Goal: Find specific page/section: Find specific page/section

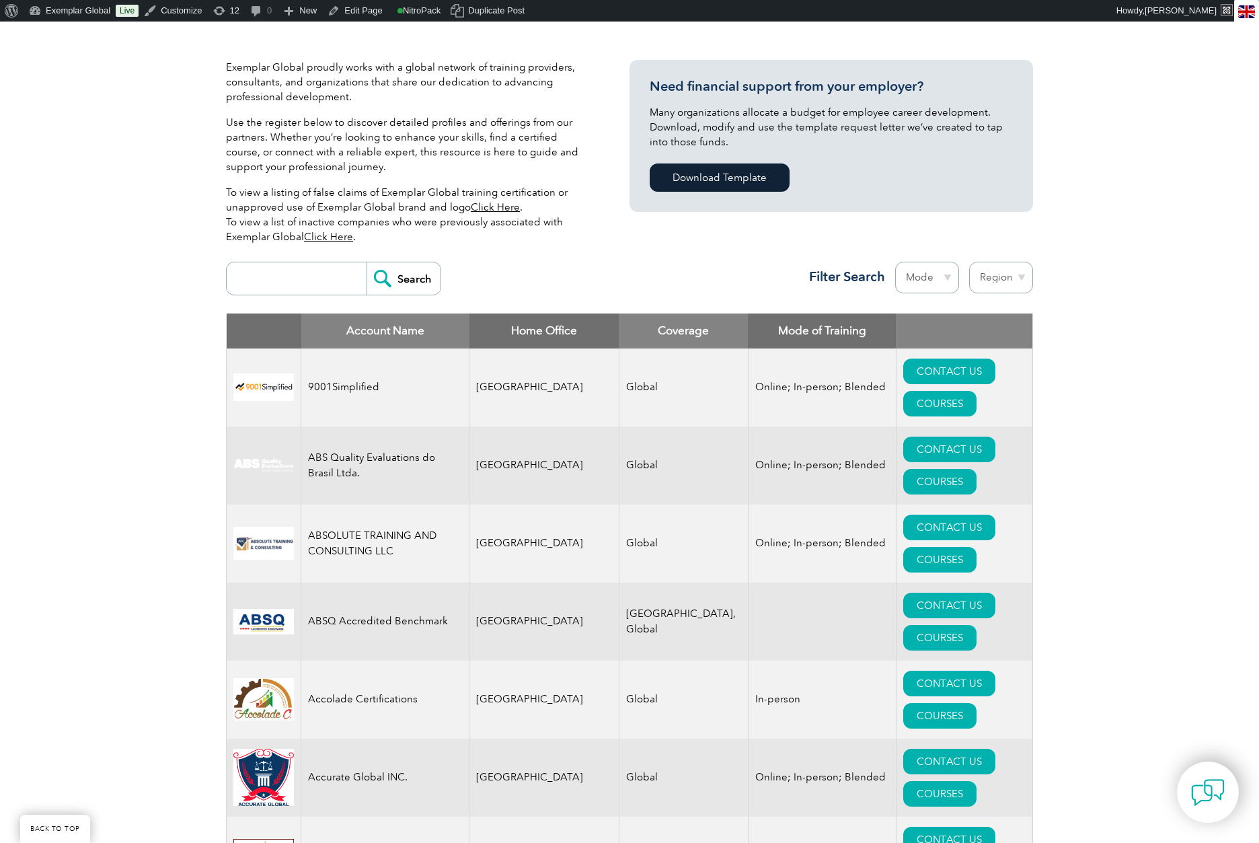
scroll to position [344, 0]
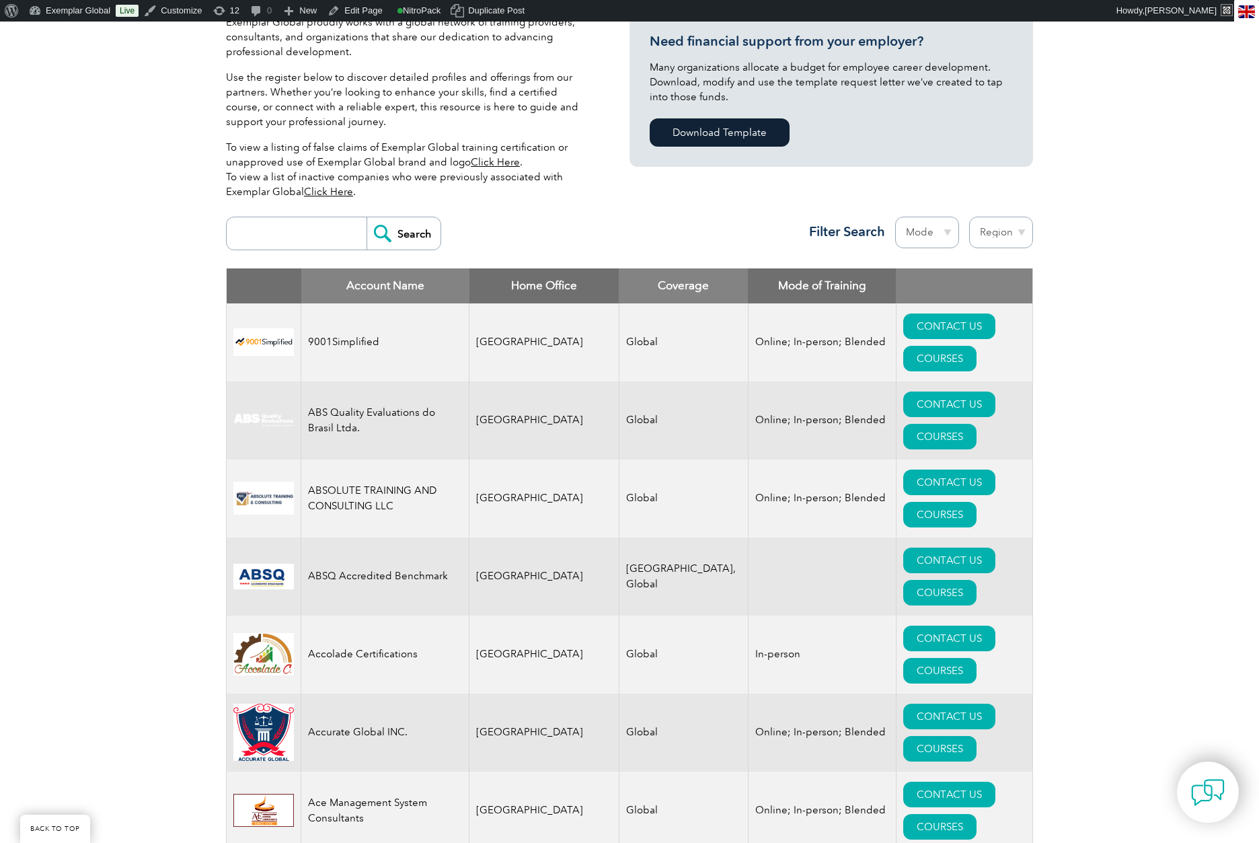
click at [331, 192] on link "Click Here" at bounding box center [328, 192] width 49 height 12
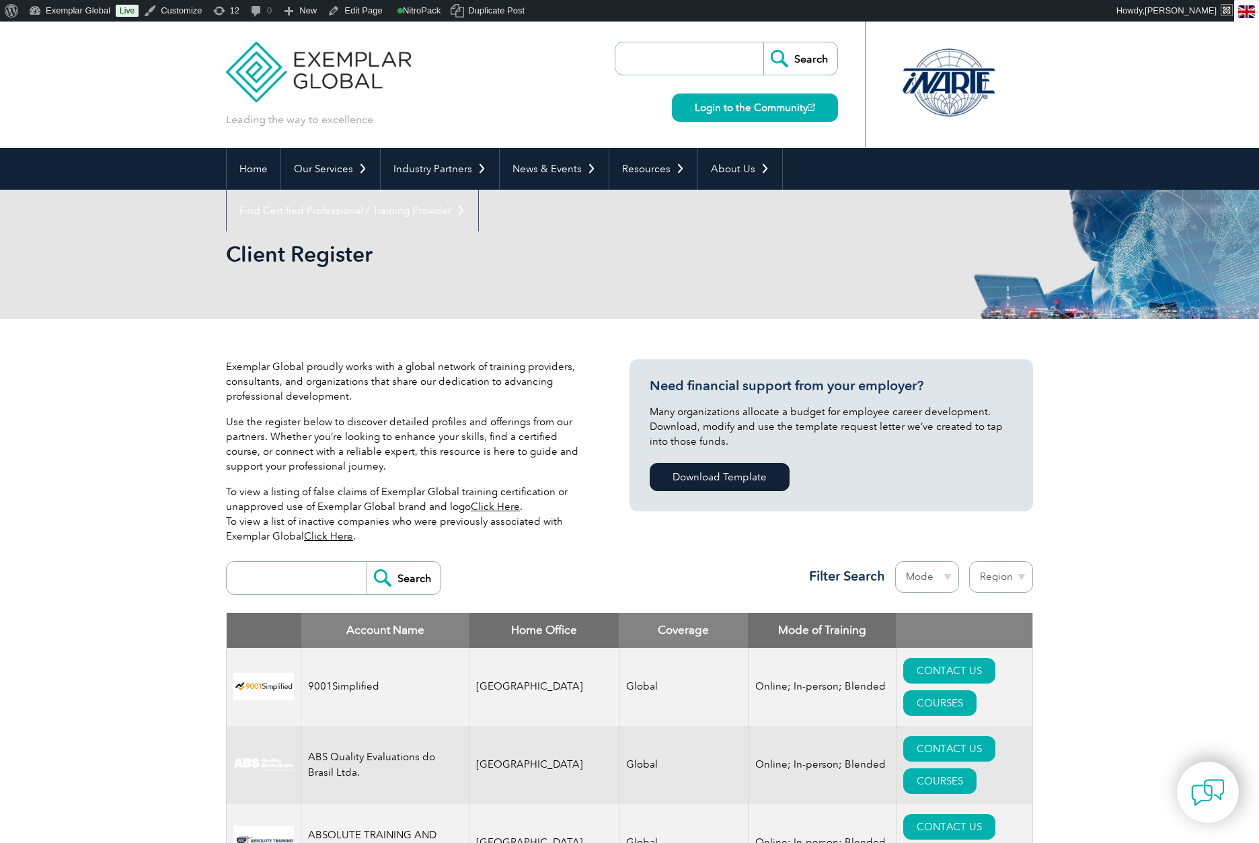
click at [485, 503] on link "Click Here" at bounding box center [495, 507] width 49 height 12
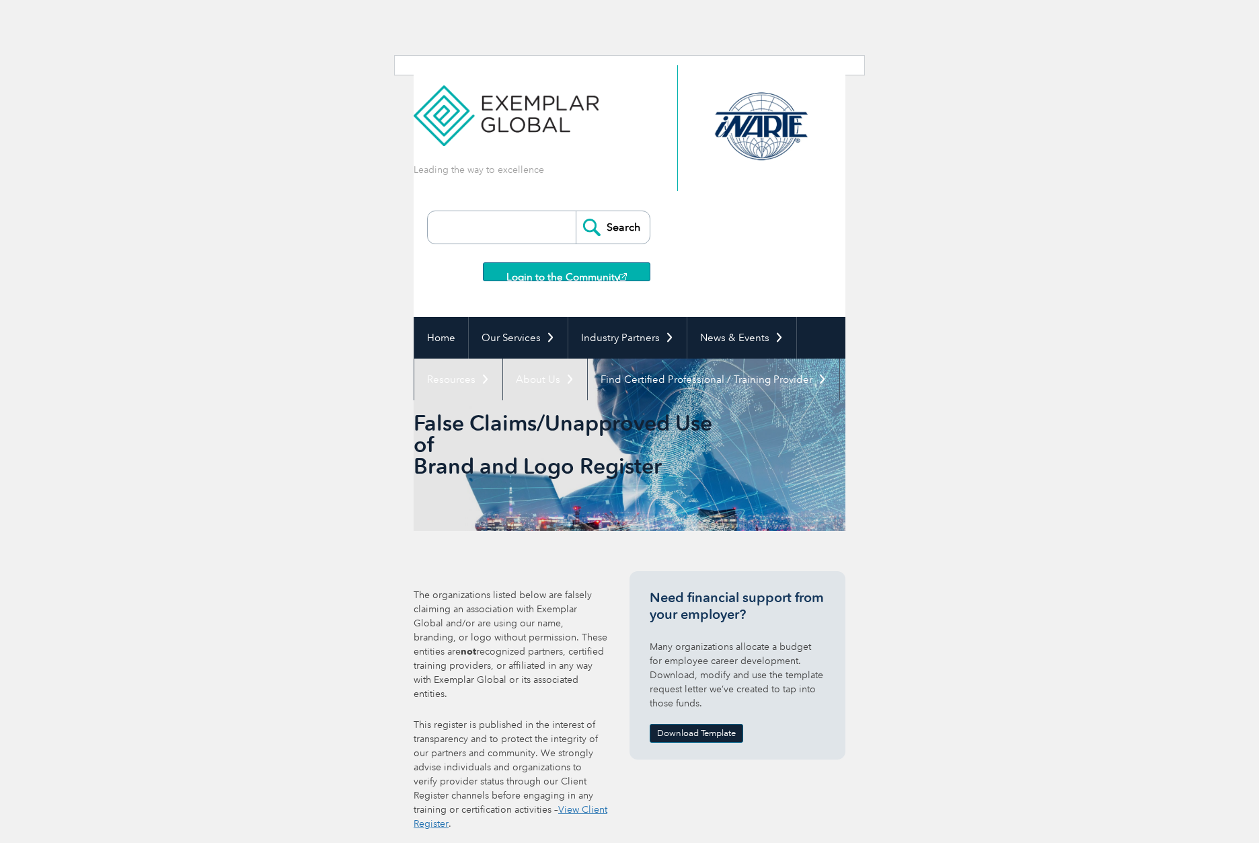
scroll to position [79, 0]
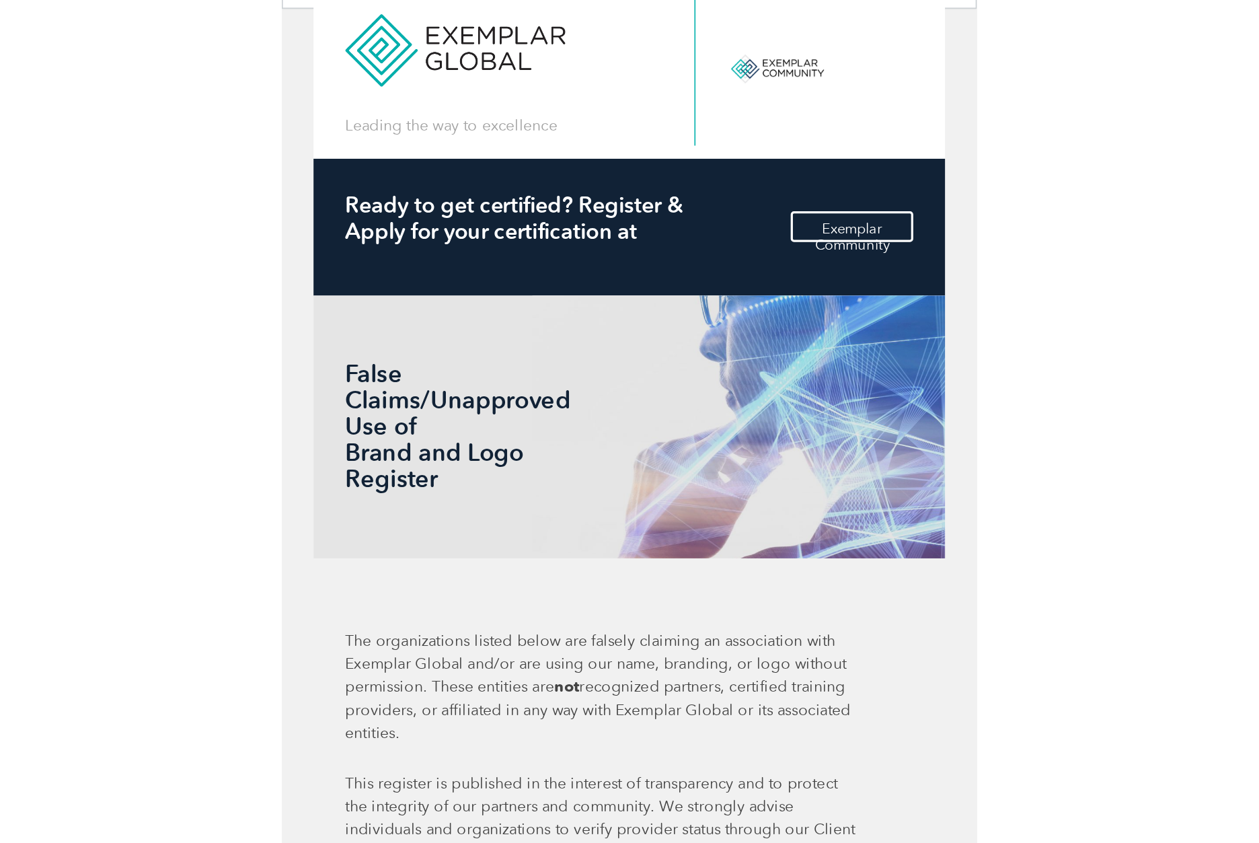
scroll to position [71, 0]
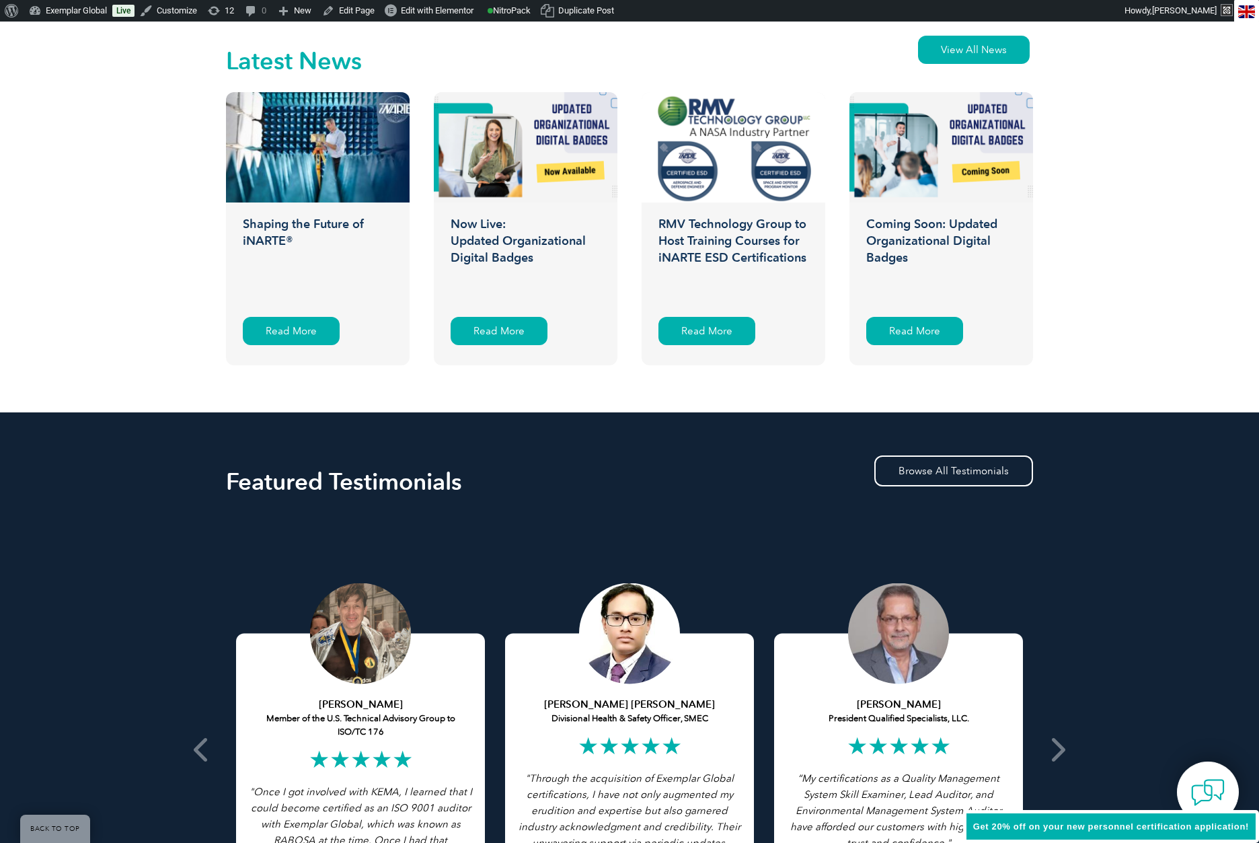
scroll to position [2171, 0]
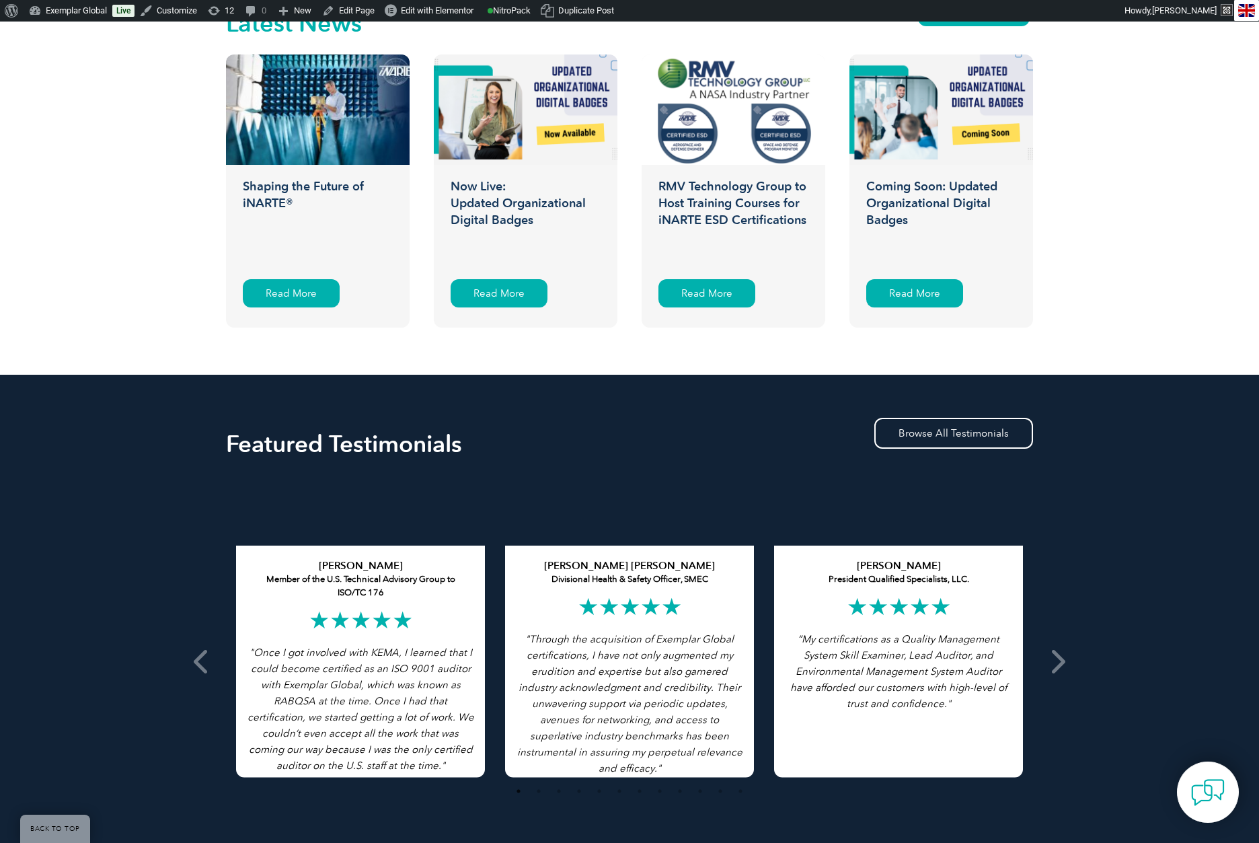
scroll to position [2260, 0]
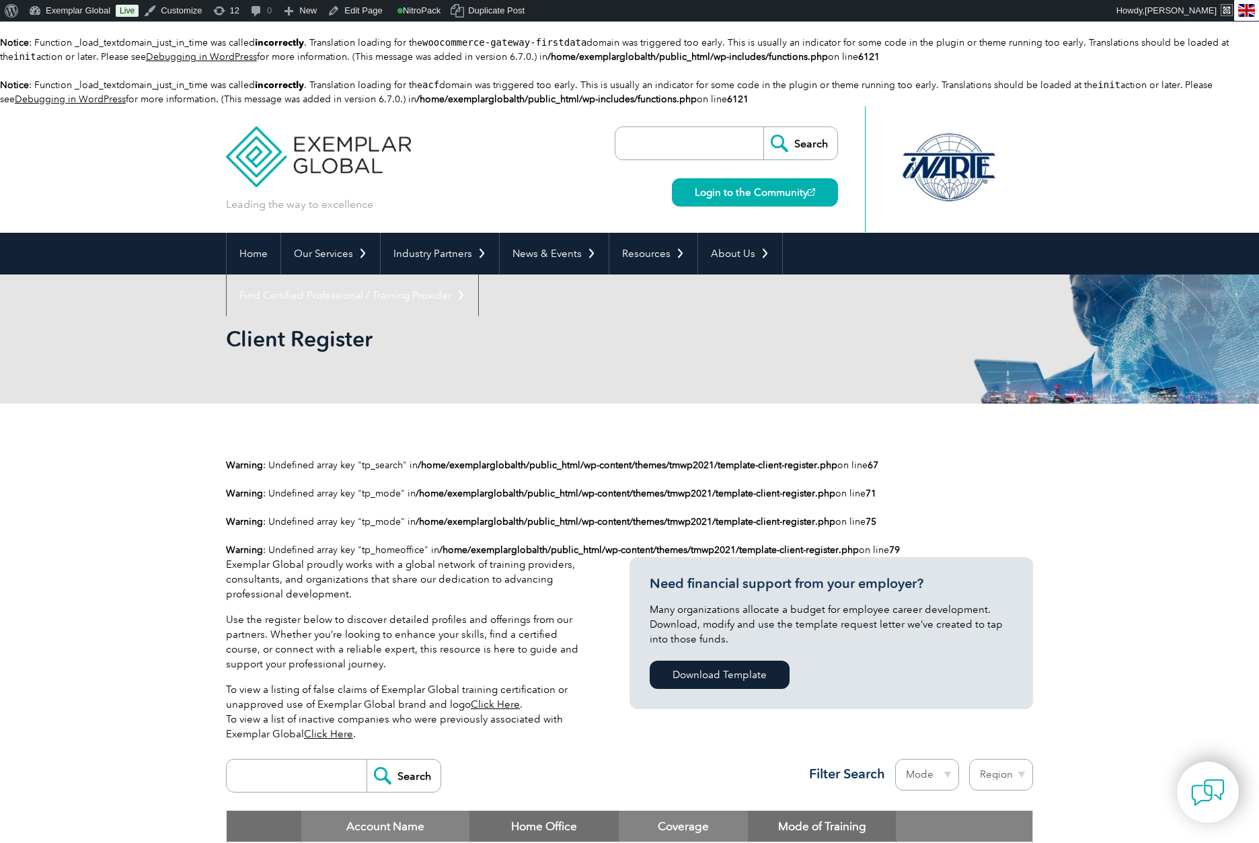
click at [329, 733] on link "Click Here" at bounding box center [328, 734] width 49 height 12
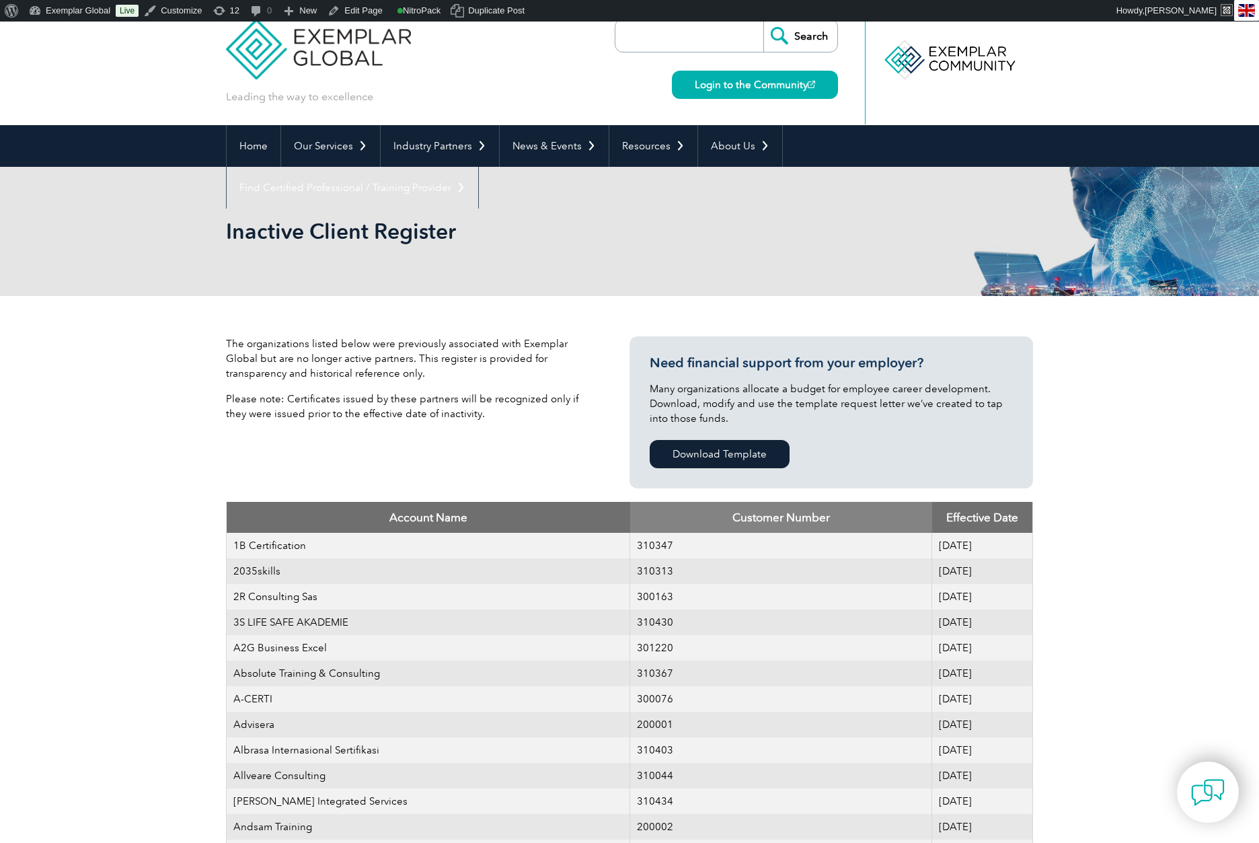
scroll to position [108, 0]
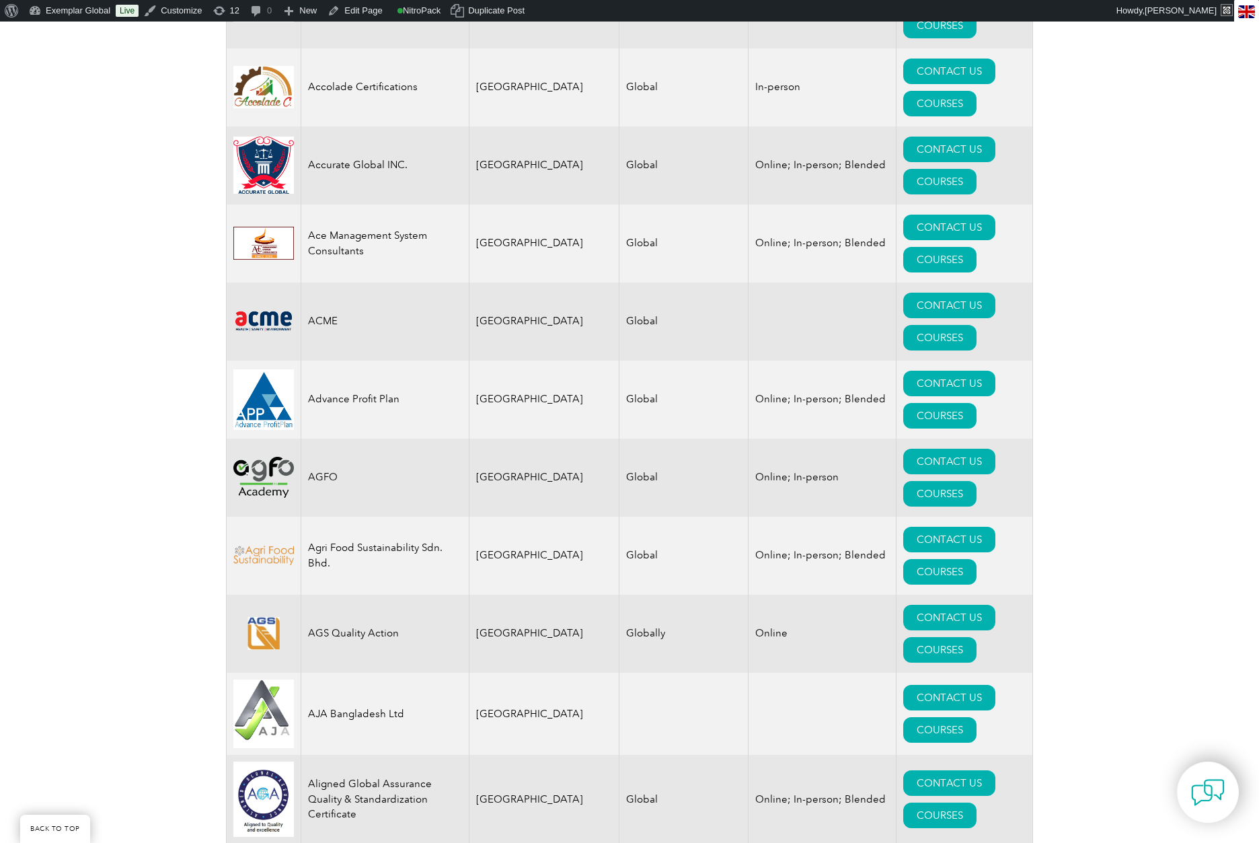
click at [495, 755] on td "United Arab Emirates" at bounding box center [545, 799] width 150 height 89
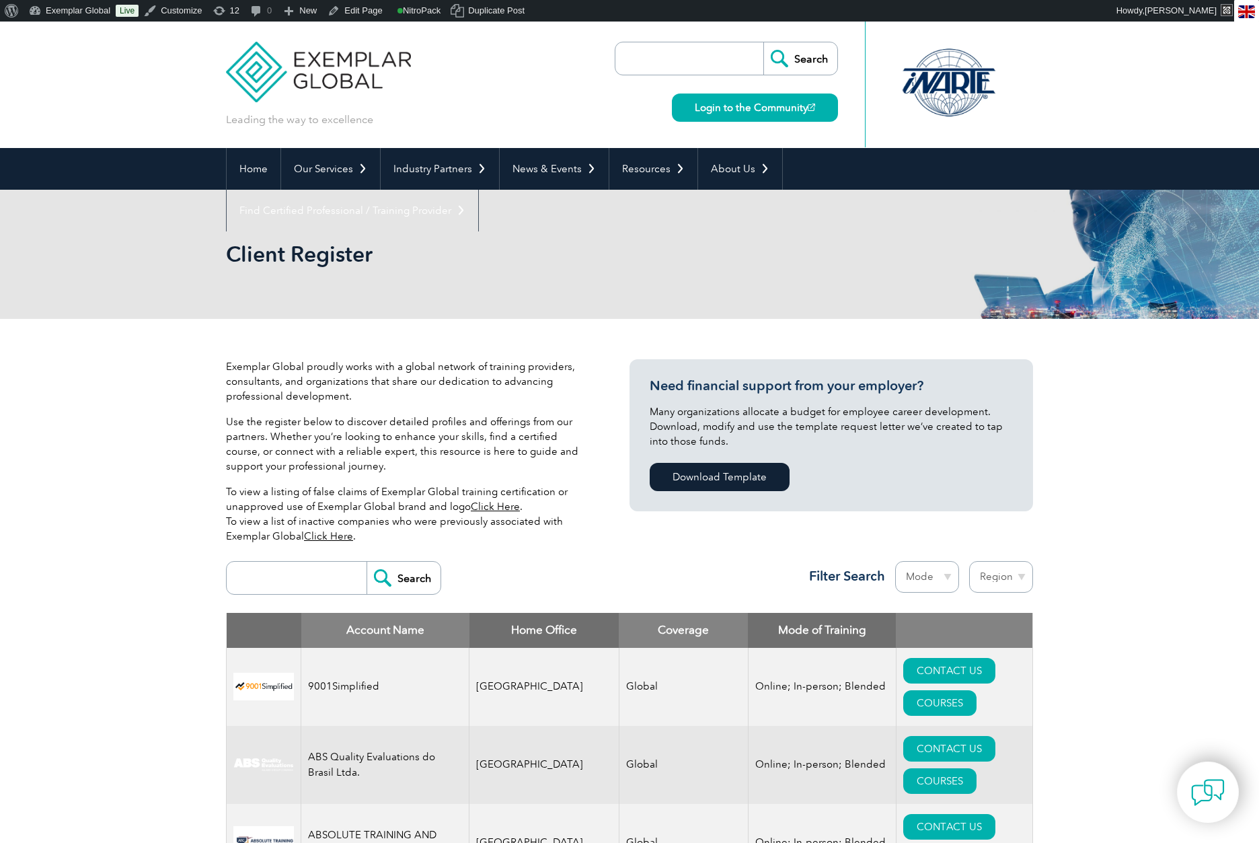
click at [497, 503] on link "Click Here" at bounding box center [495, 507] width 49 height 12
